Goal: Navigation & Orientation: Find specific page/section

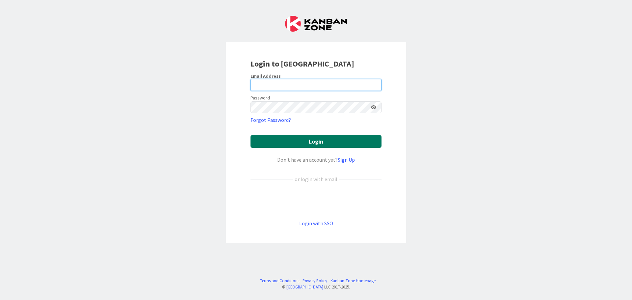
type input "[EMAIL_ADDRESS][DOMAIN_NAME]"
click at [332, 142] on button "Login" at bounding box center [315, 141] width 131 height 13
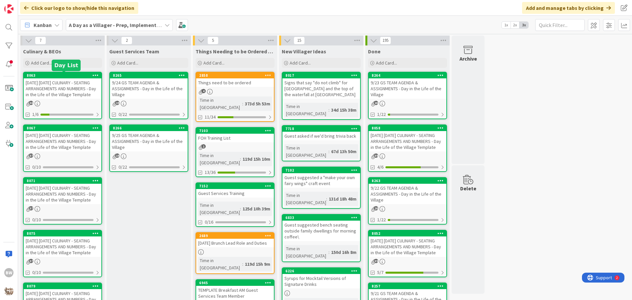
click at [50, 77] on div "8063" at bounding box center [64, 75] width 75 height 5
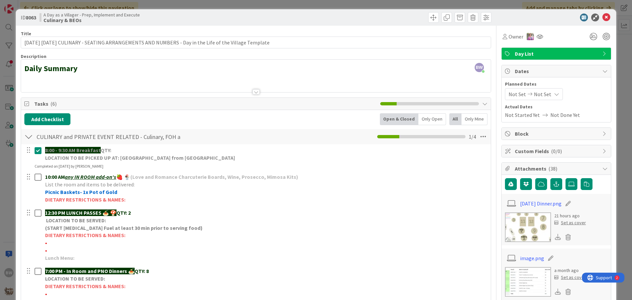
click at [255, 94] on div at bounding box center [255, 91] width 7 height 5
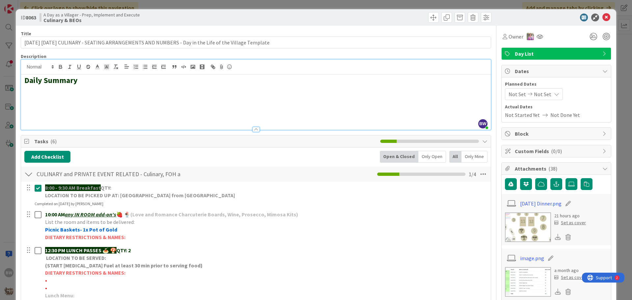
click at [30, 98] on h2 at bounding box center [255, 100] width 463 height 10
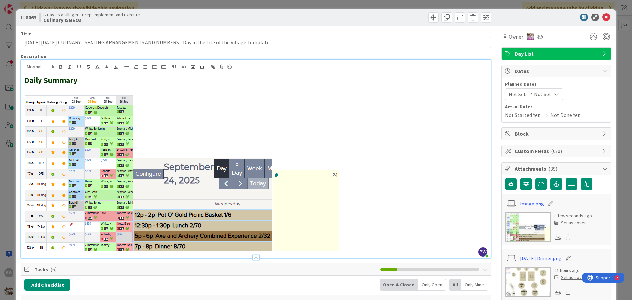
click at [363, 18] on div at bounding box center [375, 17] width 234 height 11
click at [348, 281] on div "Add Checklist Open & Closed Only Open All Only Mine" at bounding box center [255, 285] width 463 height 12
click at [604, 19] on icon at bounding box center [606, 17] width 8 height 8
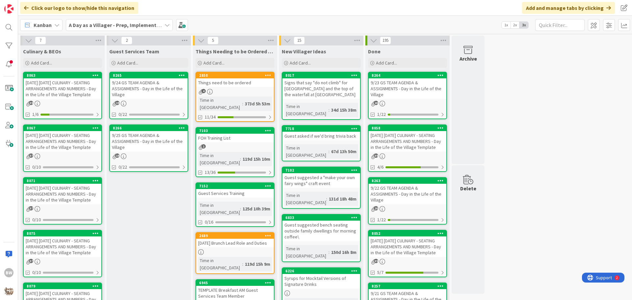
click at [148, 78] on div "8265" at bounding box center [149, 75] width 78 height 6
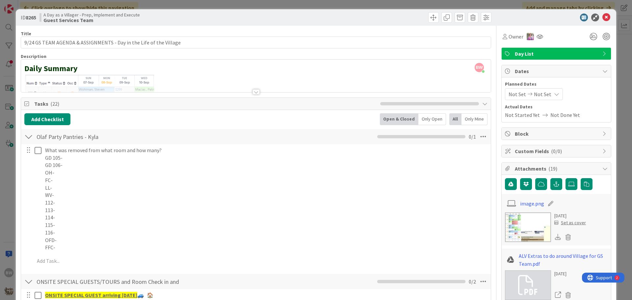
click at [252, 90] on div at bounding box center [255, 91] width 7 height 5
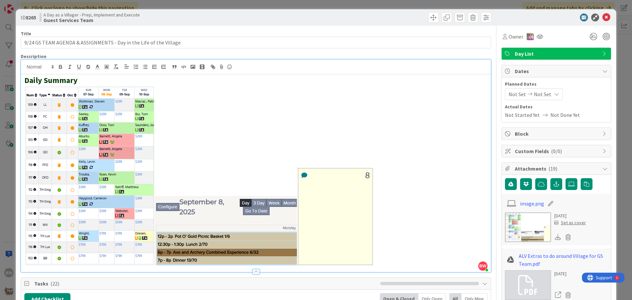
click at [376, 244] on h2 at bounding box center [255, 175] width 463 height 180
drag, startPoint x: 376, startPoint y: 244, endPoint x: 30, endPoint y: 220, distance: 346.4
click at [30, 220] on h2 at bounding box center [255, 175] width 463 height 180
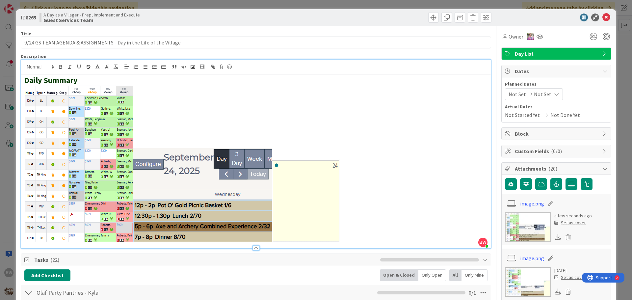
click at [352, 24] on div "ID 8265 A Day as a Villager - Prep, Implement and Execute Guest Services Team" at bounding box center [316, 17] width 600 height 16
